Goal: Navigation & Orientation: Find specific page/section

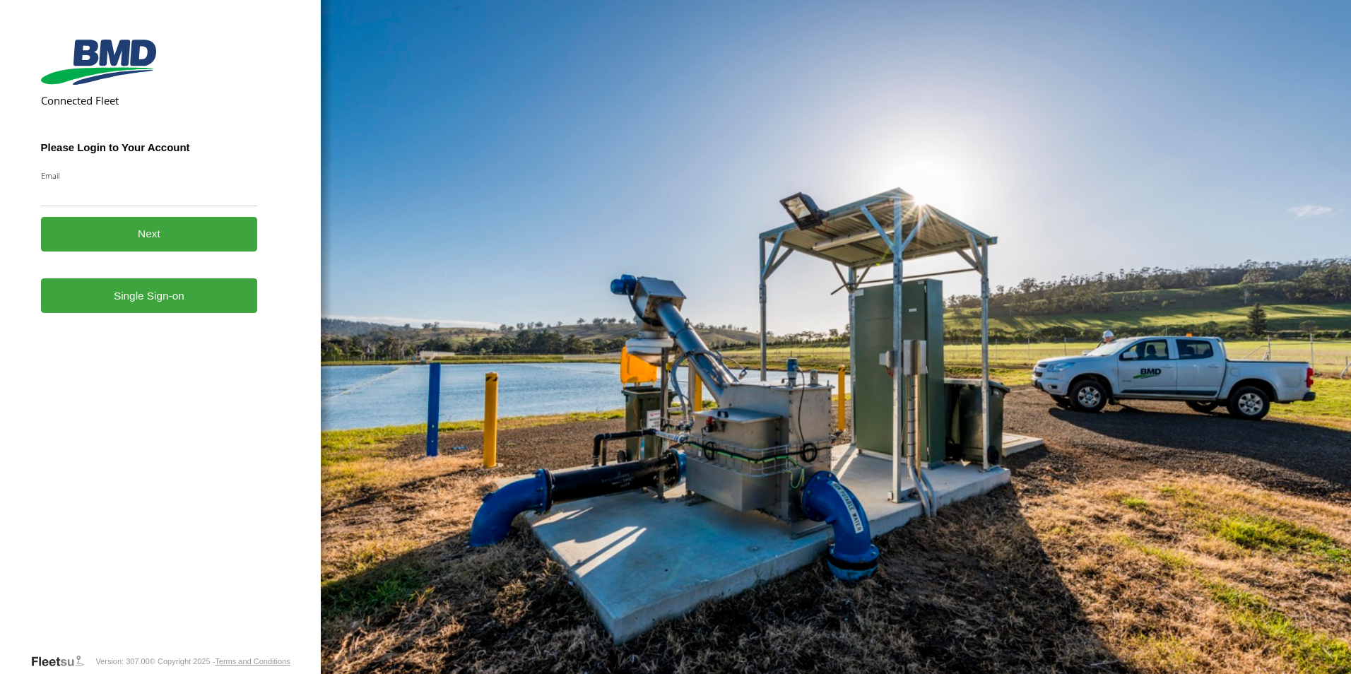
click at [163, 295] on link "Single Sign-on" at bounding box center [149, 295] width 217 height 35
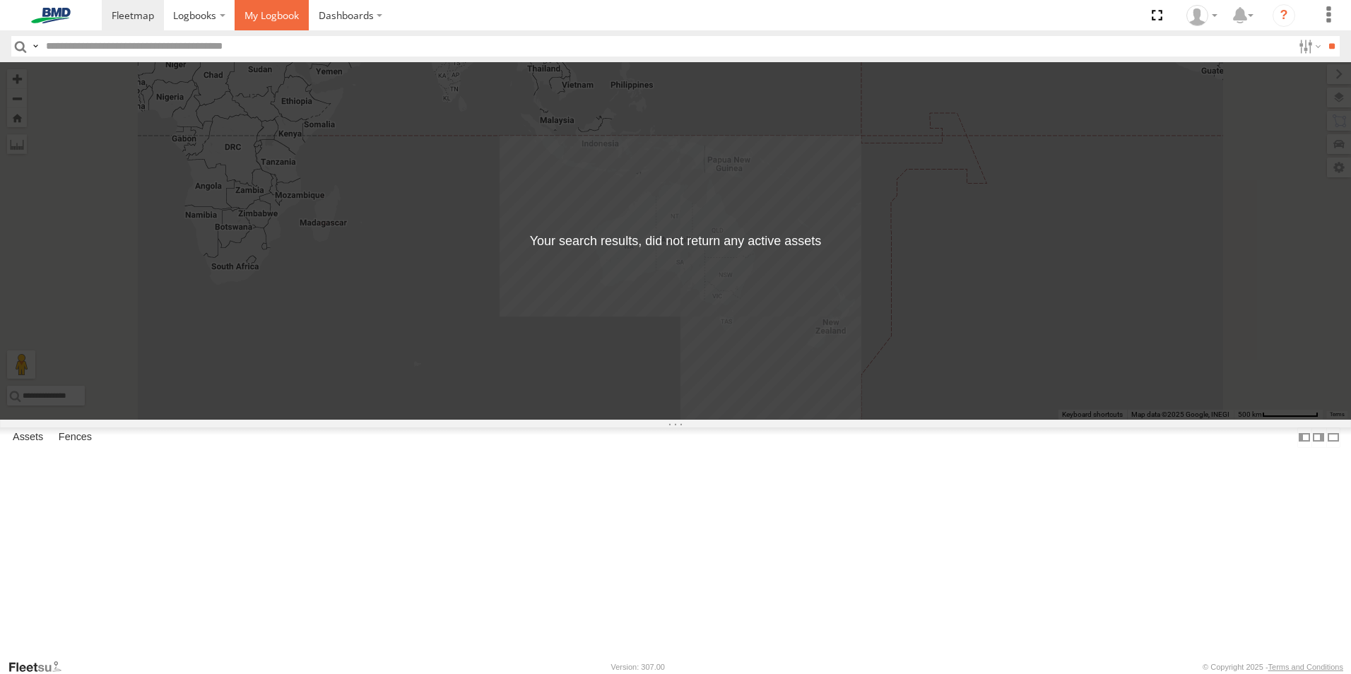
click at [257, 15] on span at bounding box center [271, 14] width 54 height 13
